Goal: Task Accomplishment & Management: Manage account settings

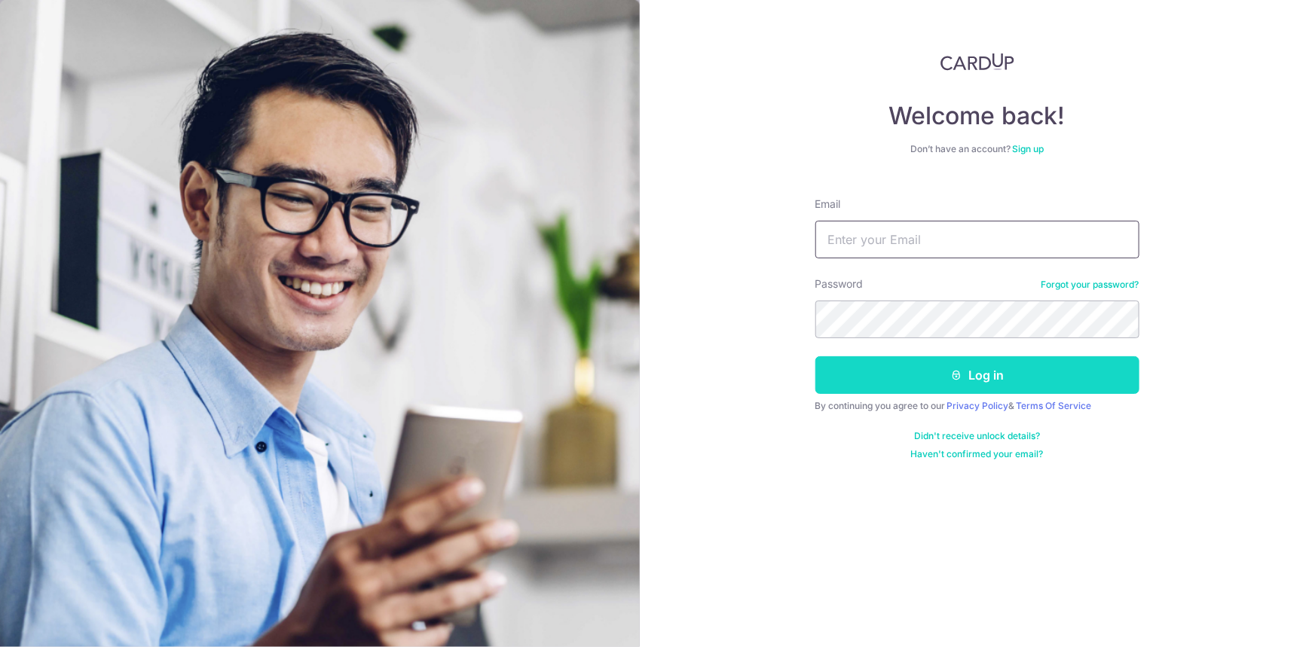
type input "[EMAIL_ADDRESS][DOMAIN_NAME]"
click at [969, 378] on button "Log in" at bounding box center [977, 375] width 324 height 38
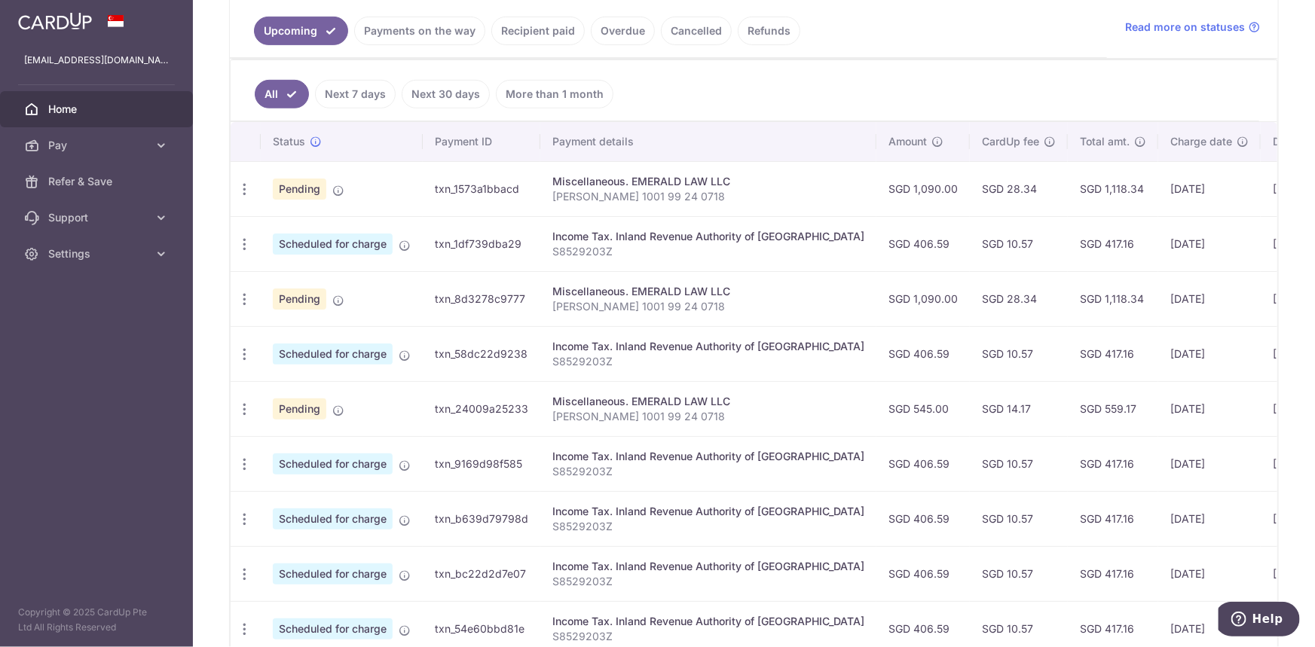
scroll to position [226, 0]
